Goal: Find specific page/section: Find specific page/section

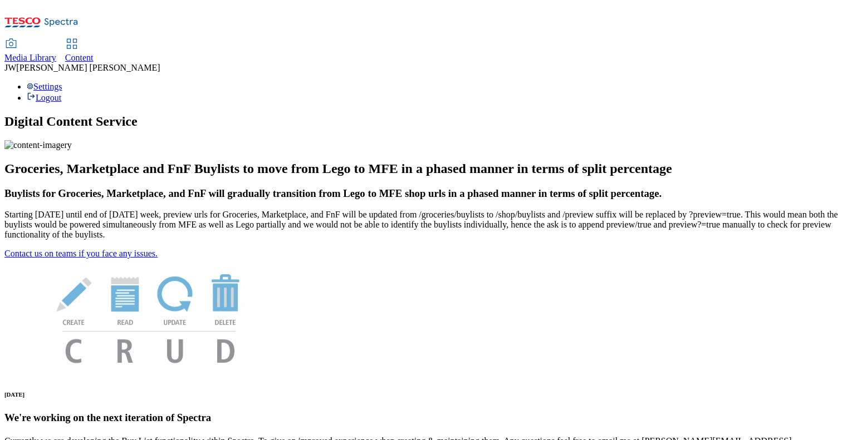
click at [56, 53] on span "Media Library" at bounding box center [30, 57] width 52 height 9
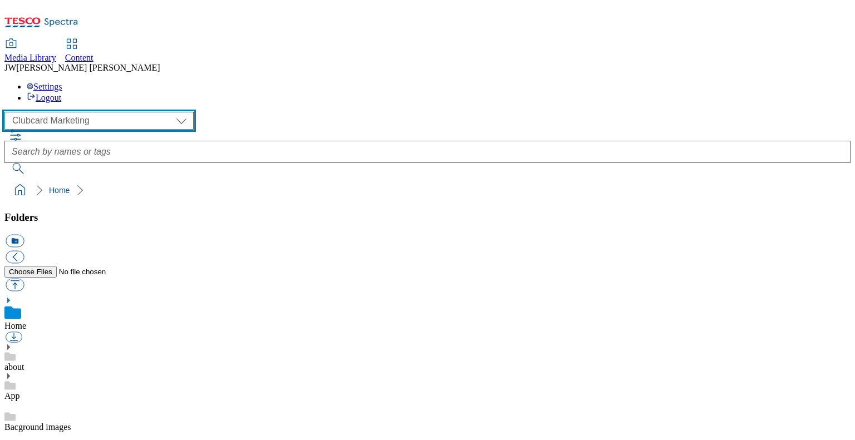
click at [82, 112] on select "Clubcard Marketing GHS Marketing UK GHS Product UK GHS ROI iGHS Marketing CE iG…" at bounding box center [98, 121] width 189 height 18
select select "flare-ghs-mktg"
click at [8, 112] on select "Clubcard Marketing GHS Marketing UK GHS Product UK GHS ROI iGHS Marketing CE iG…" at bounding box center [98, 121] width 189 height 18
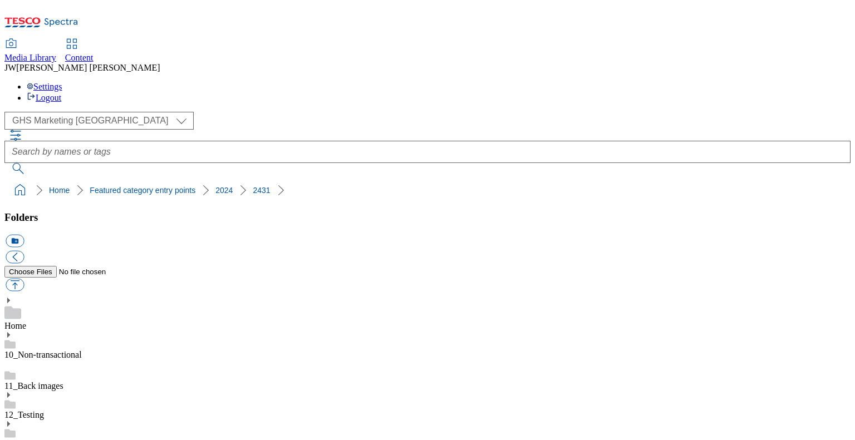
scroll to position [111, 0]
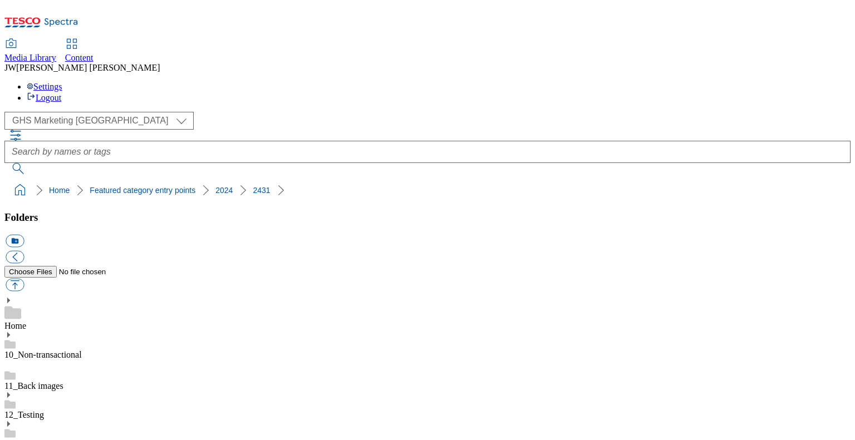
scroll to position [557, 0]
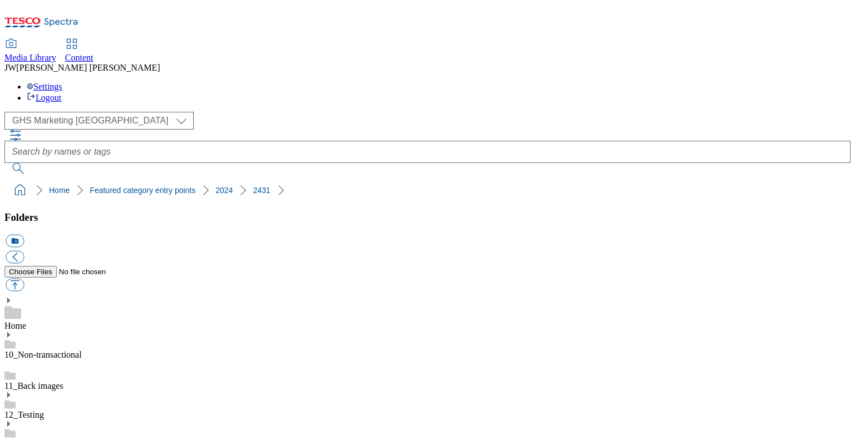
scroll to position [356, 0]
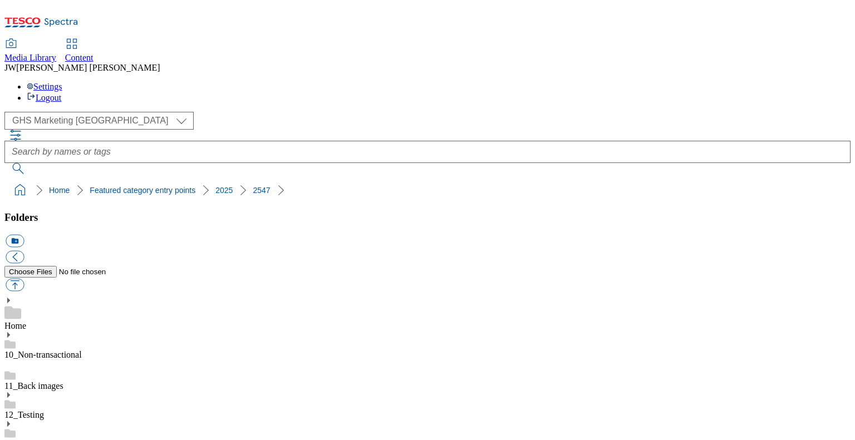
scroll to position [524, 0]
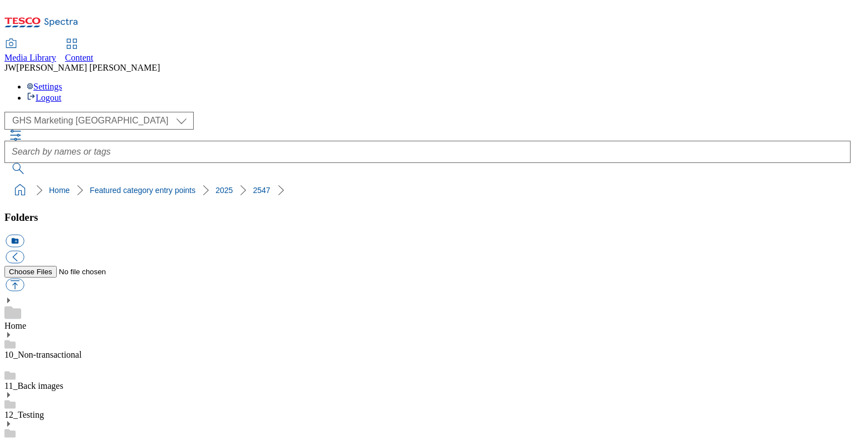
drag, startPoint x: 745, startPoint y: 366, endPoint x: 716, endPoint y: 365, distance: 29.6
